Goal: Transaction & Acquisition: Subscribe to service/newsletter

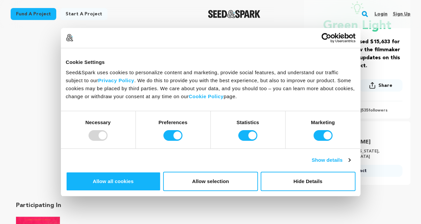
scroll to position [146, 0]
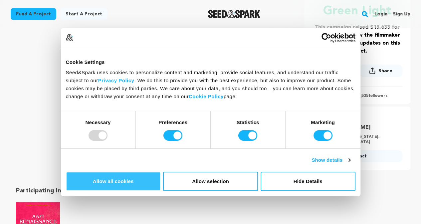
click at [161, 172] on button "Allow all cookies" at bounding box center [113, 181] width 95 height 19
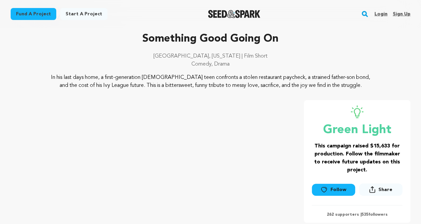
scroll to position [28, 0]
click at [332, 190] on link "Follow" at bounding box center [333, 189] width 43 height 12
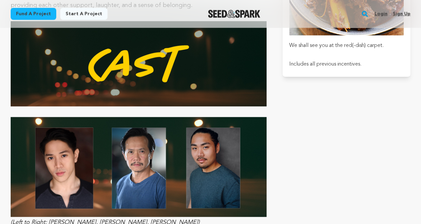
scroll to position [2032, 0]
